Goal: Task Accomplishment & Management: Use online tool/utility

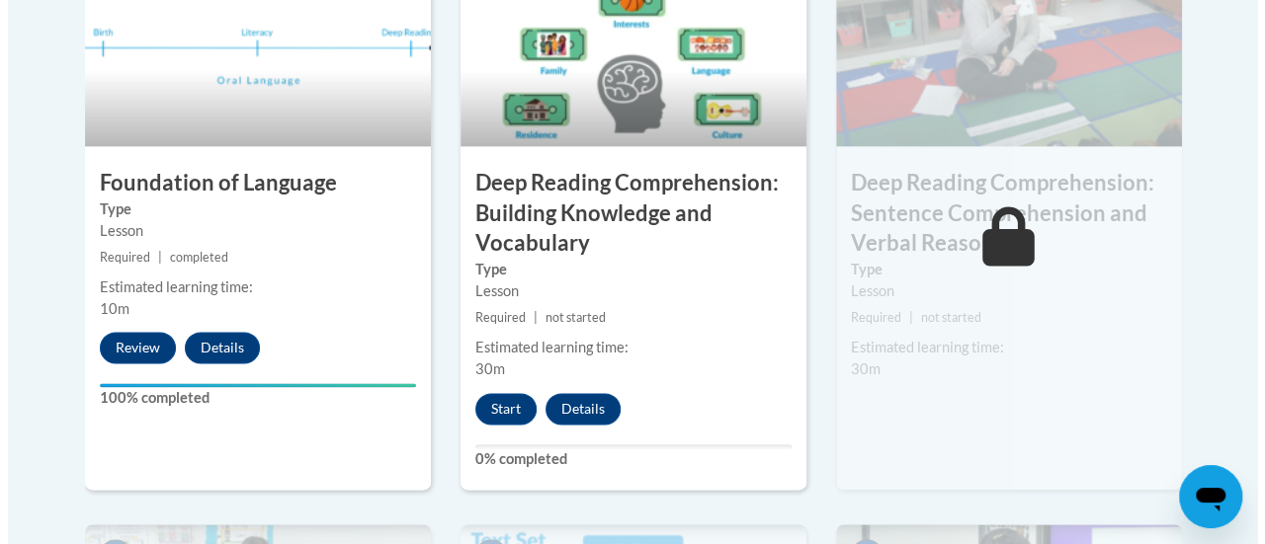
scroll to position [1324, 0]
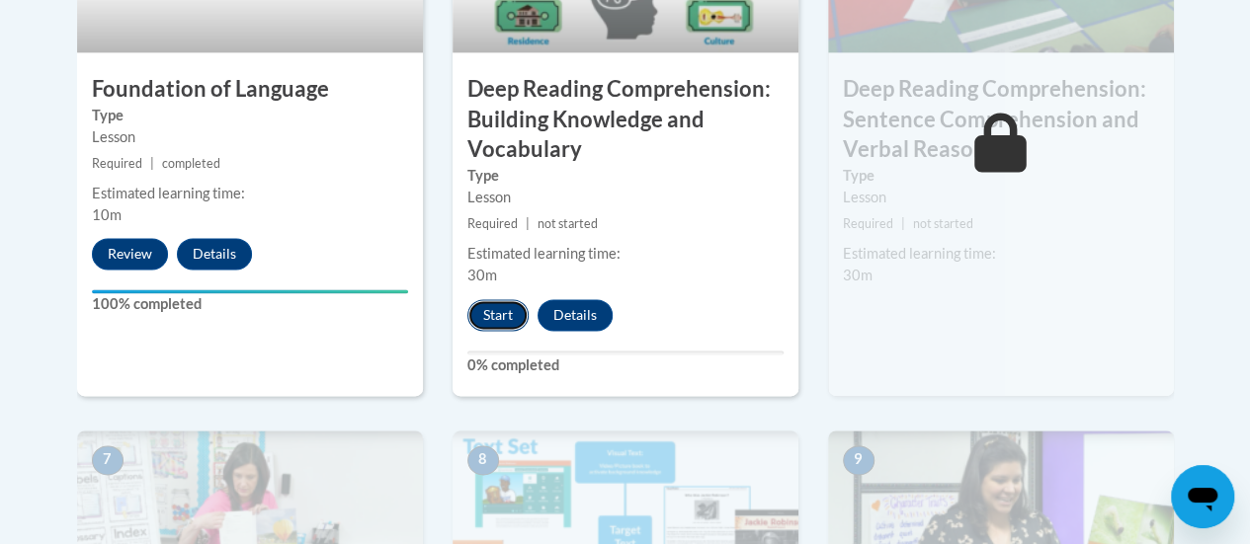
click at [525, 310] on button "Start" at bounding box center [497, 315] width 61 height 32
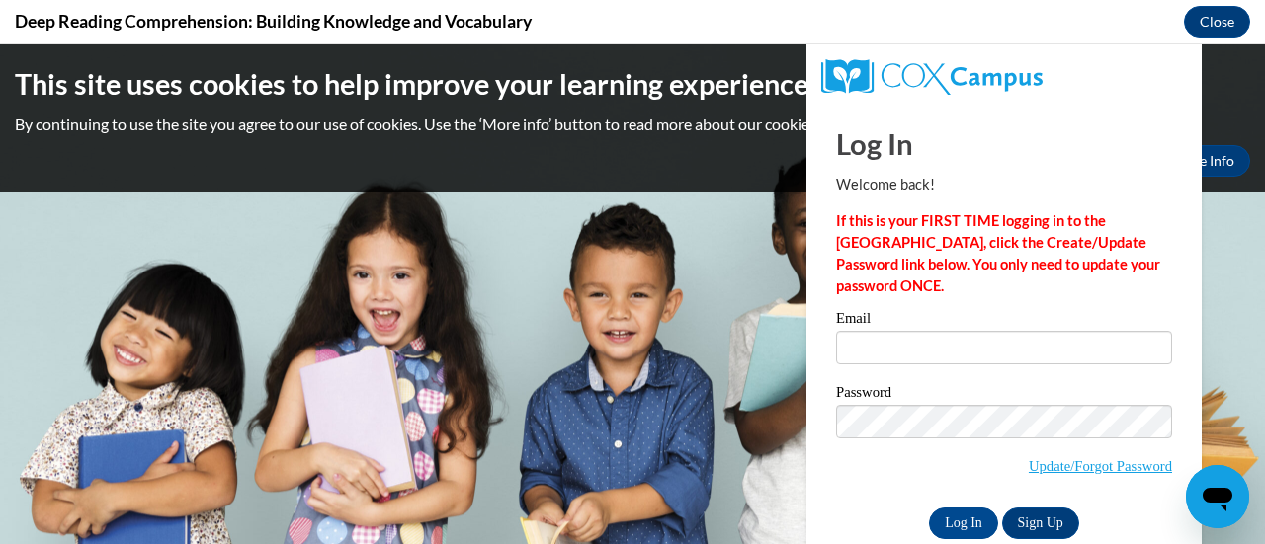
scroll to position [0, 0]
click at [893, 344] on input "Email" at bounding box center [1004, 348] width 336 height 34
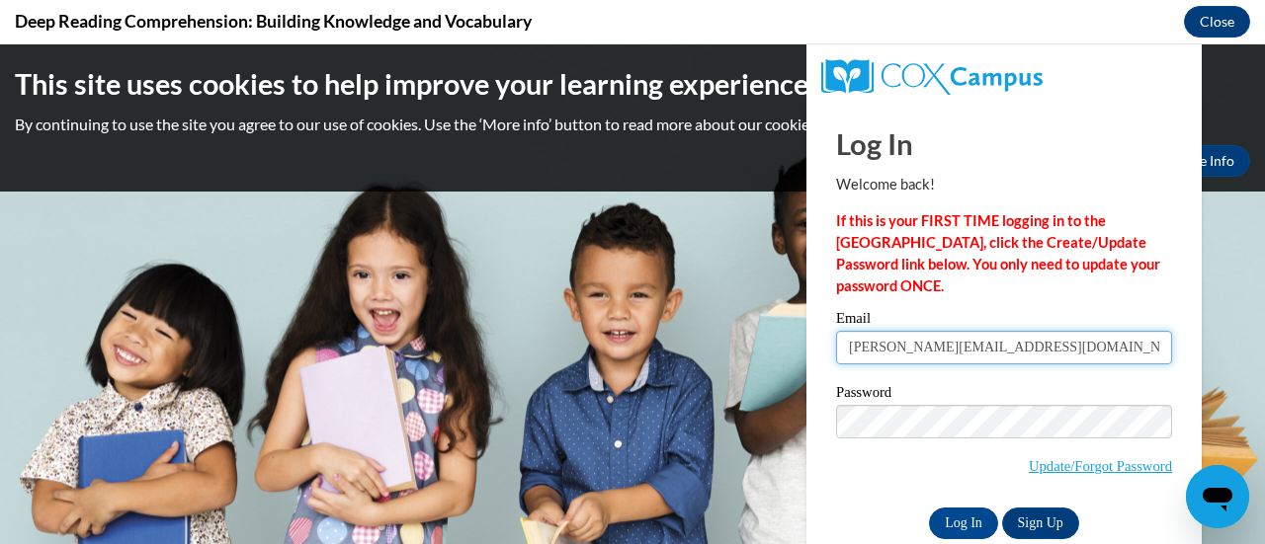
type input "[PERSON_NAME][EMAIL_ADDRESS][DOMAIN_NAME]"
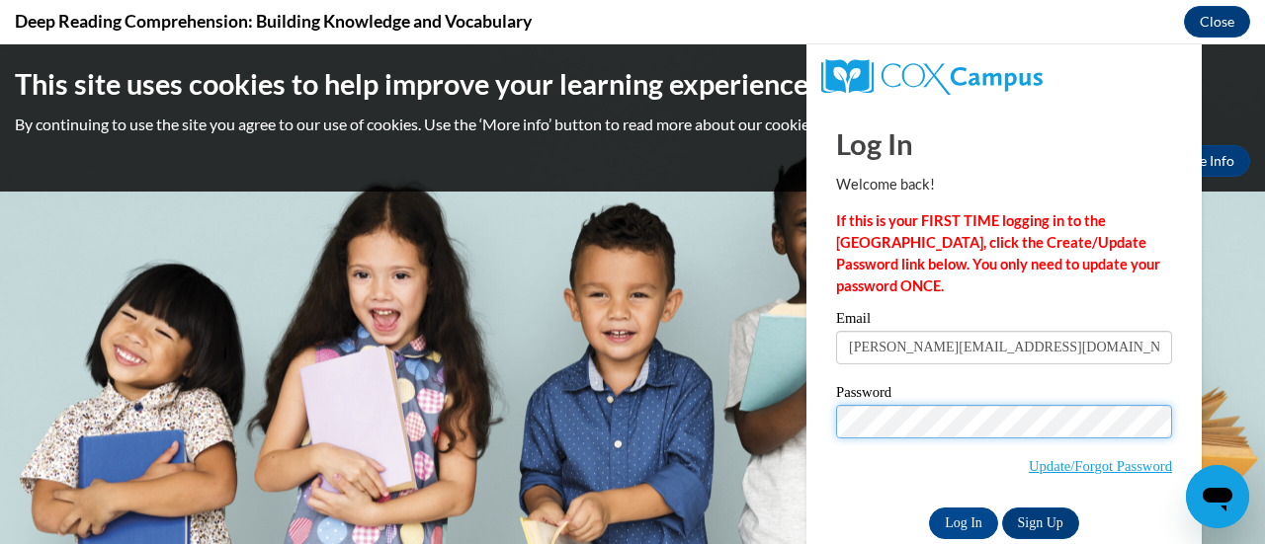
click at [929, 508] on input "Log In" at bounding box center [963, 524] width 69 height 32
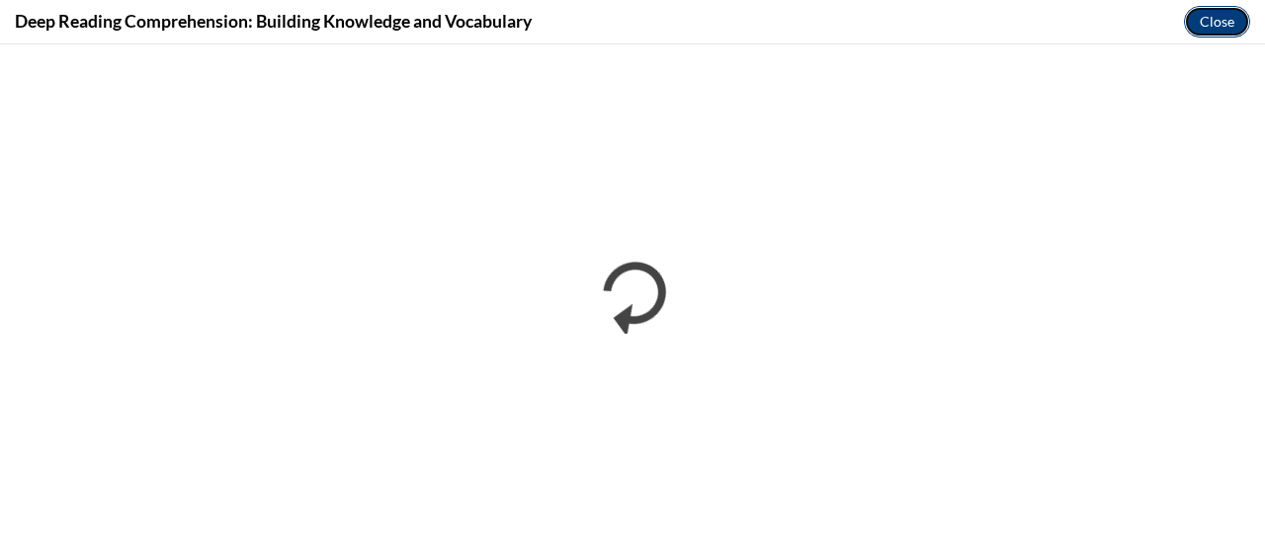
click at [1218, 21] on button "Close" at bounding box center [1217, 22] width 66 height 32
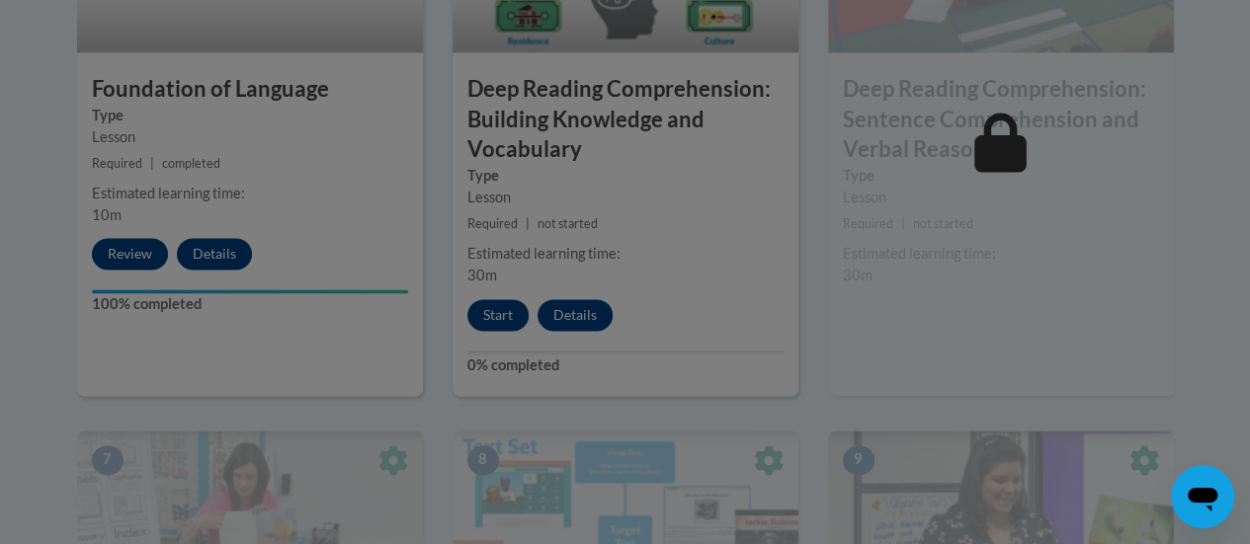
click at [497, 302] on div at bounding box center [625, 272] width 1250 height 544
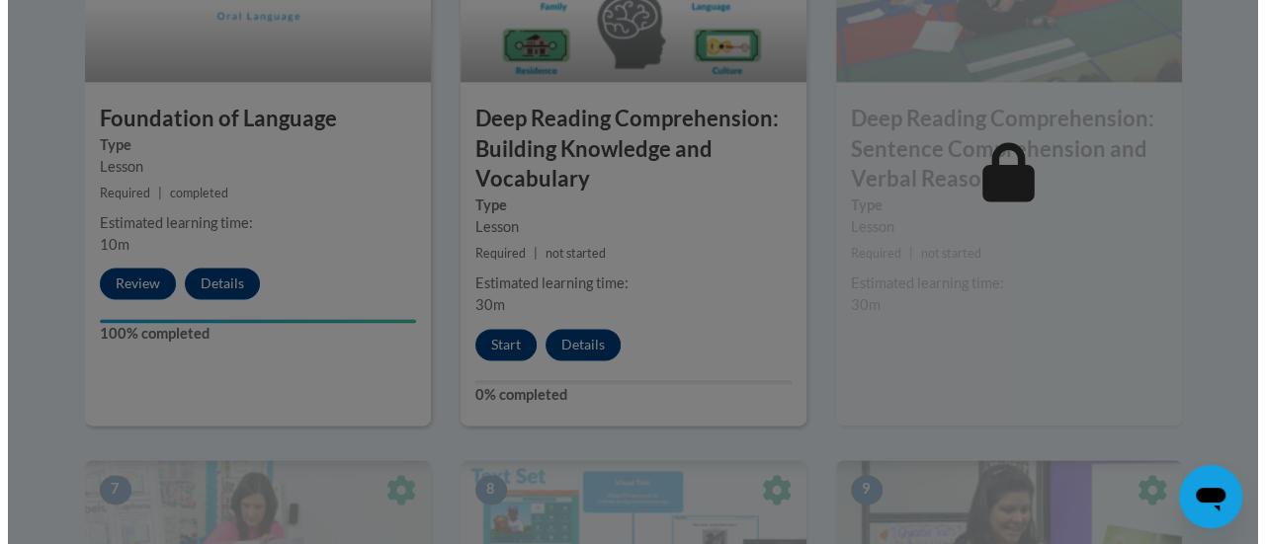
scroll to position [1286, 0]
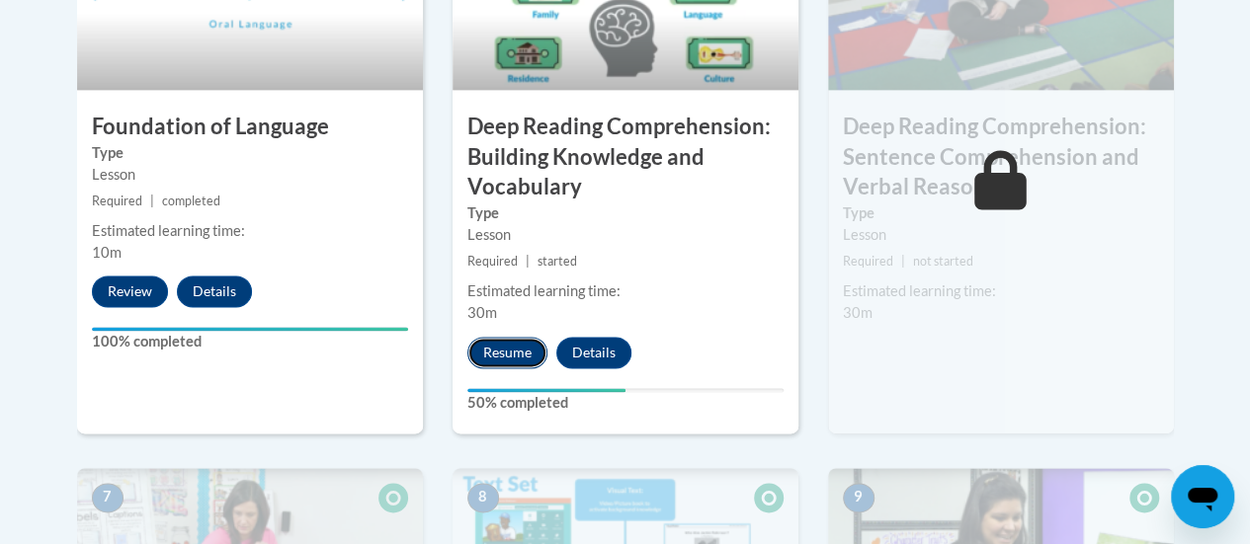
click at [506, 344] on button "Resume" at bounding box center [507, 353] width 80 height 32
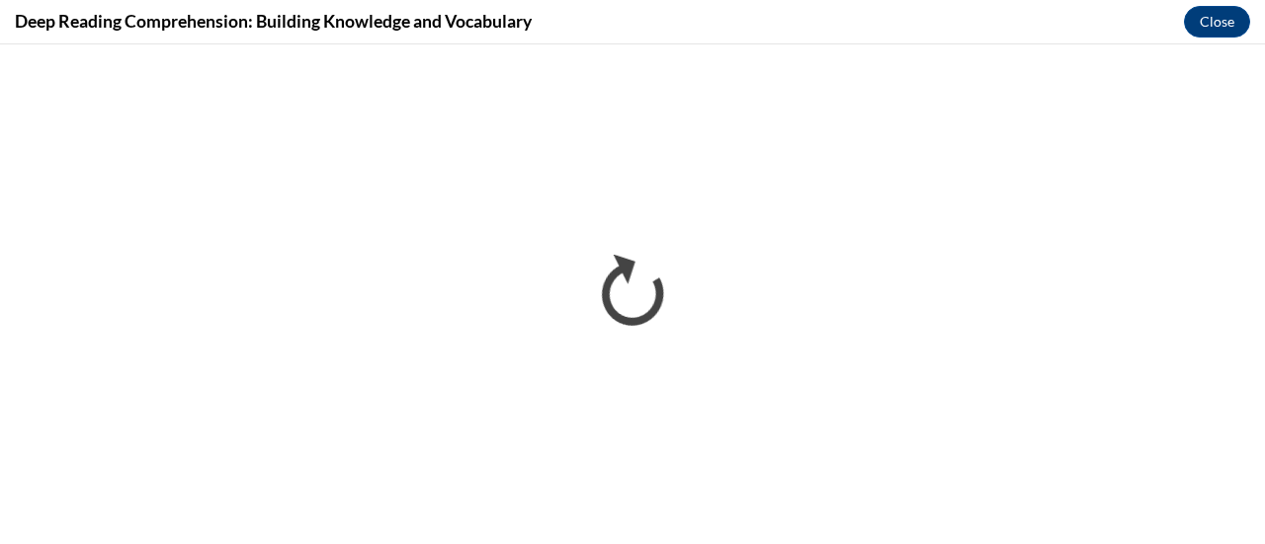
scroll to position [0, 0]
